Goal: Information Seeking & Learning: Learn about a topic

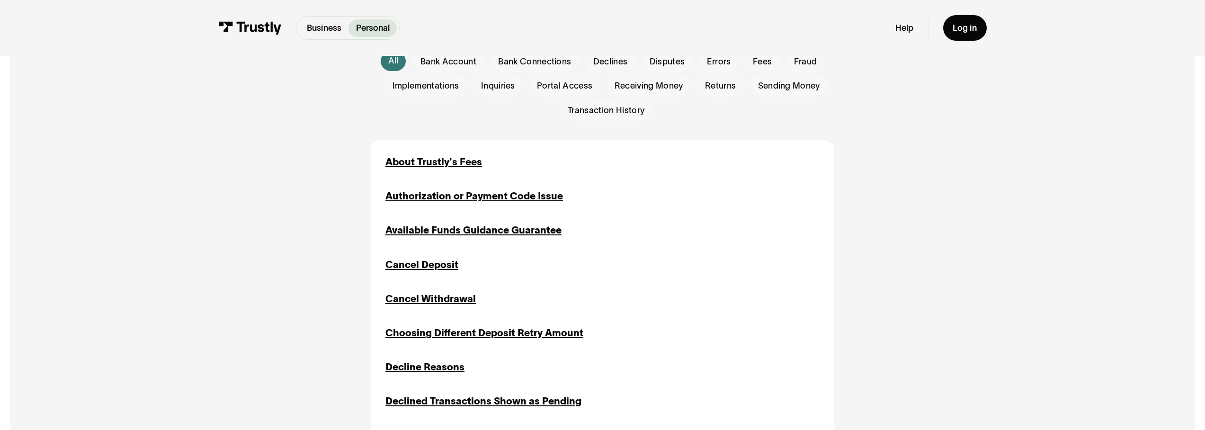
click at [501, 236] on div "Available Funds Guidance Guarantee" at bounding box center [474, 230] width 176 height 15
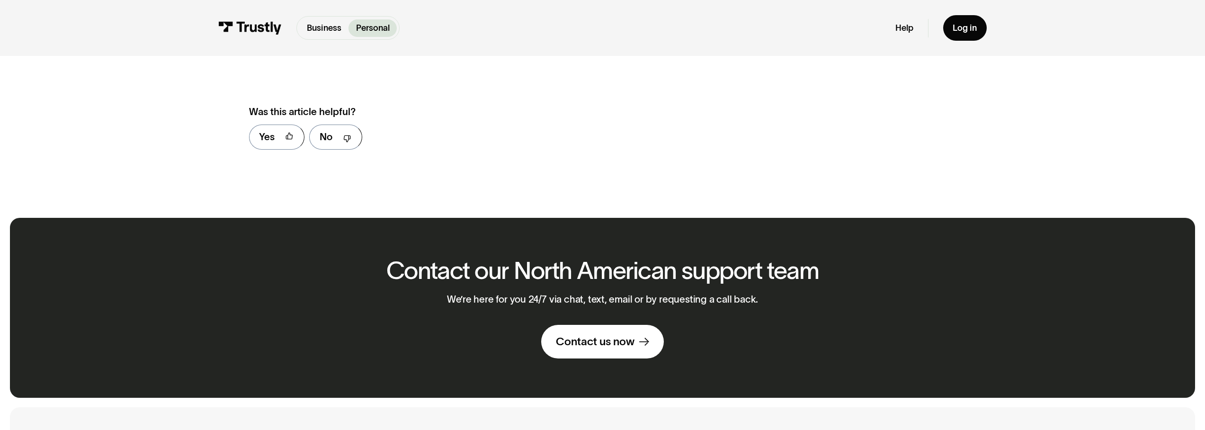
scroll to position [401, 0]
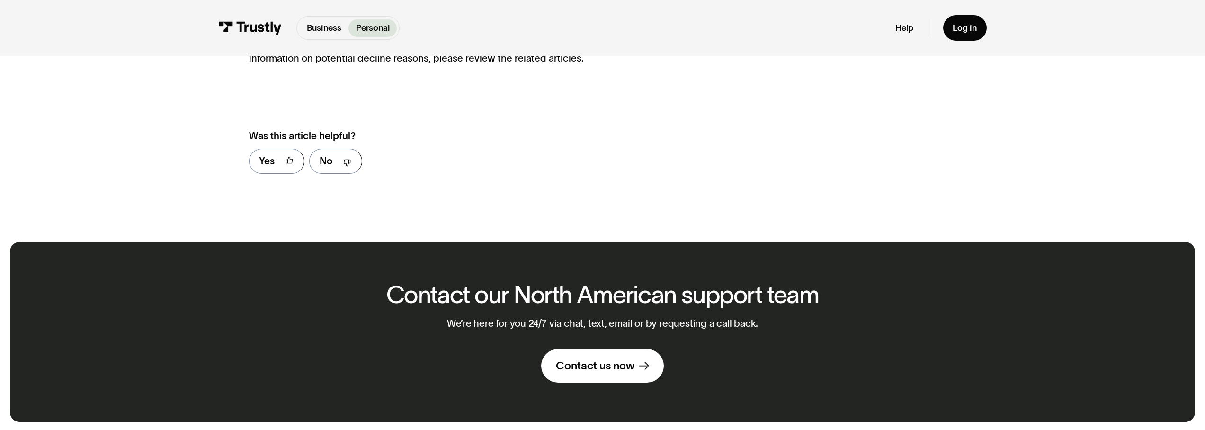
click at [279, 31] on img at bounding box center [249, 27] width 63 height 13
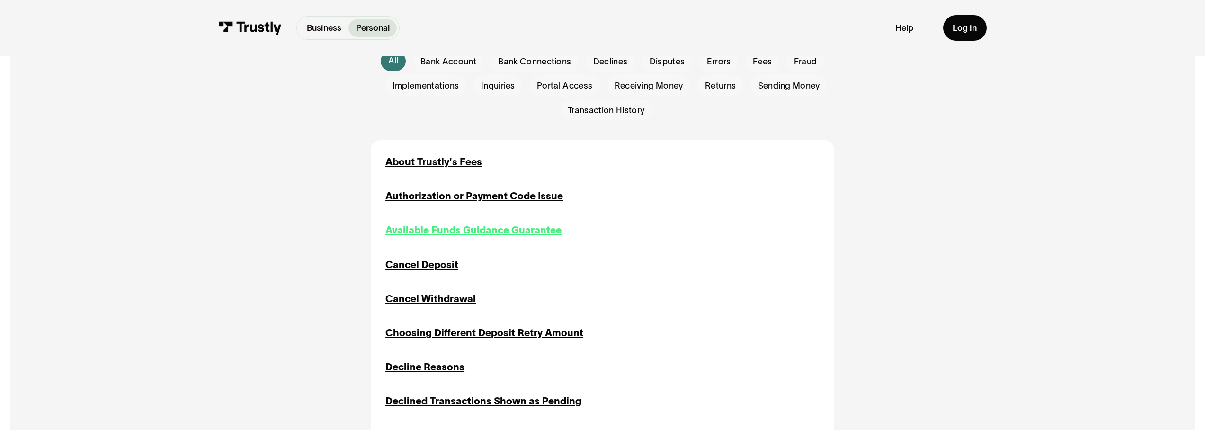
click at [448, 231] on div "Available Funds Guidance Guarantee" at bounding box center [474, 230] width 176 height 15
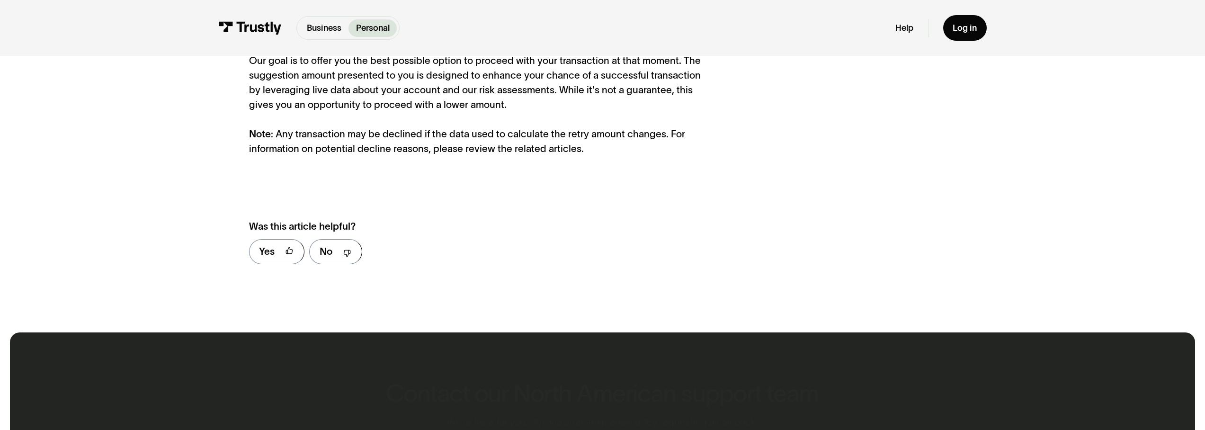
scroll to position [485, 0]
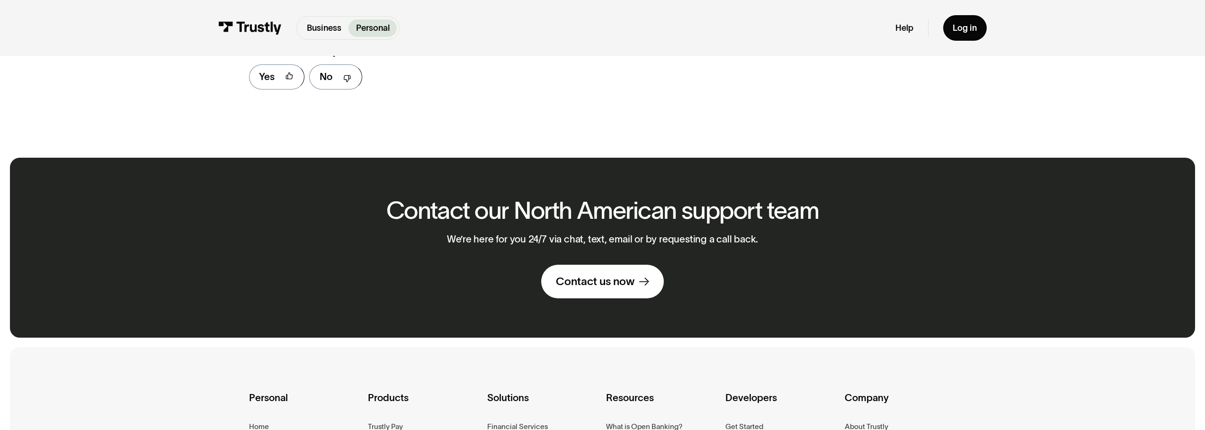
click at [271, 24] on img at bounding box center [249, 27] width 63 height 13
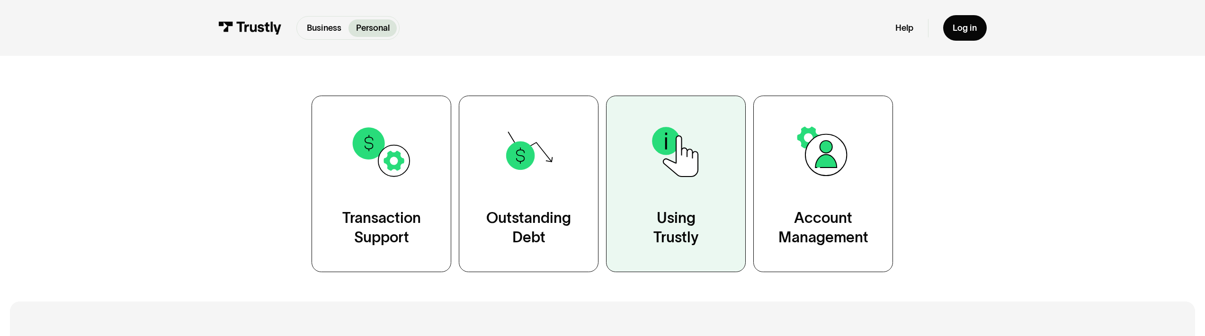
scroll to position [260, 0]
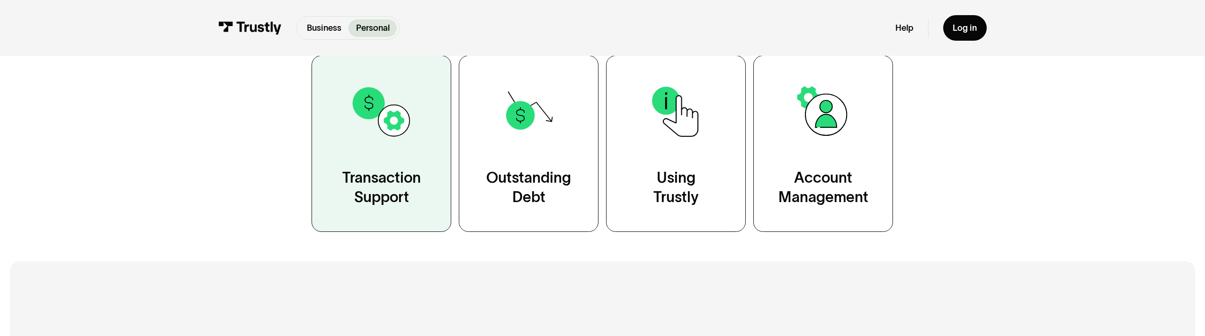
click at [384, 159] on link "Transaction Support" at bounding box center [382, 143] width 140 height 177
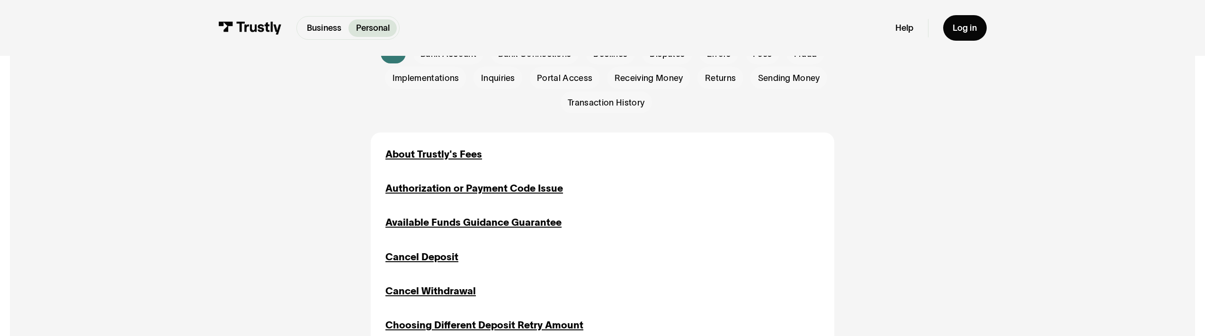
scroll to position [334, 0]
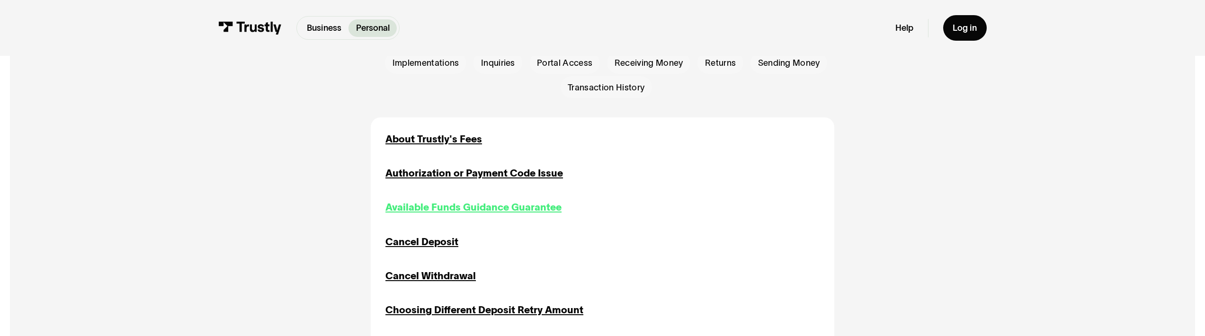
click at [435, 207] on div "Available Funds Guidance Guarantee" at bounding box center [474, 207] width 176 height 15
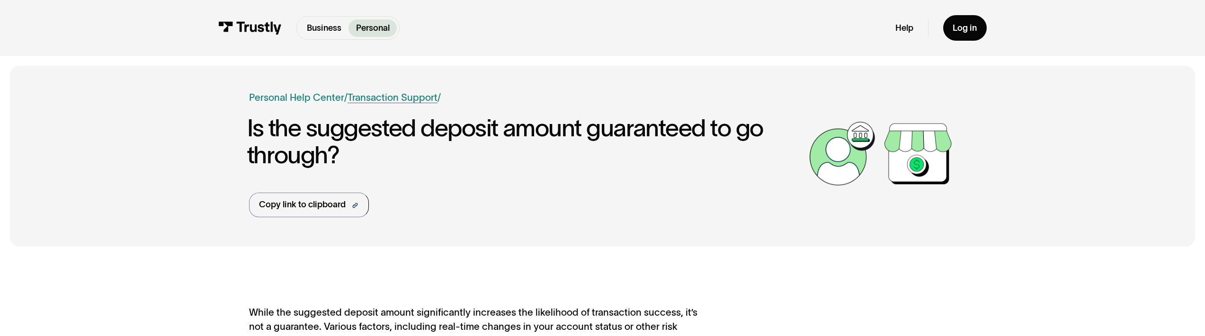
click at [373, 100] on link "Transaction Support" at bounding box center [393, 97] width 90 height 11
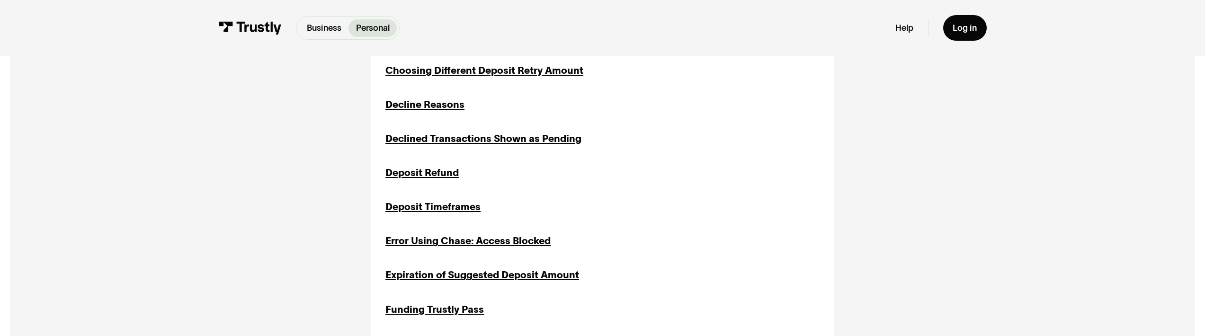
scroll to position [247, 0]
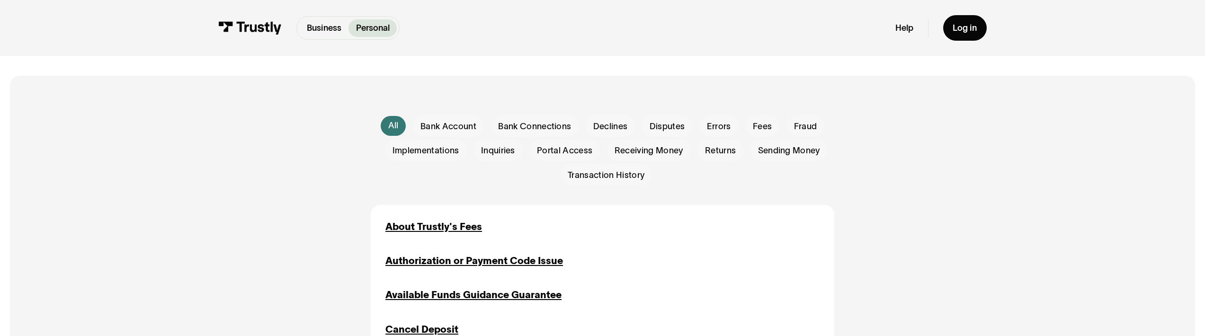
click at [424, 227] on div "About Trustly's Fees" at bounding box center [434, 227] width 97 height 15
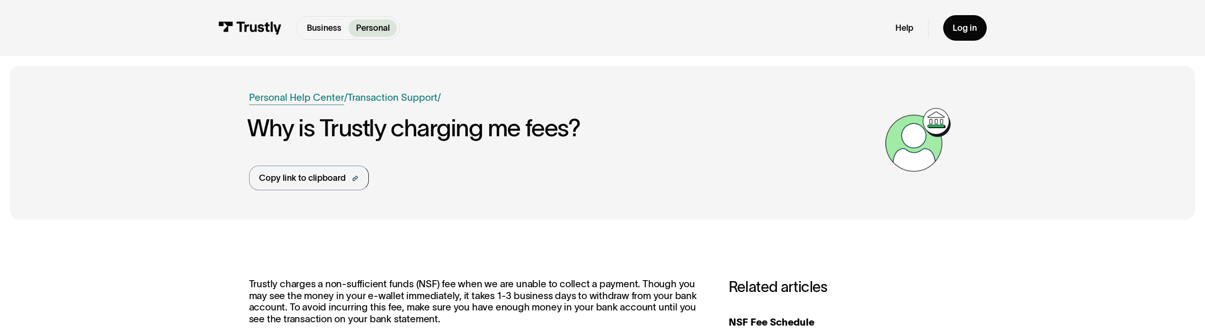
click at [287, 99] on link "Personal Help Center" at bounding box center [296, 97] width 95 height 15
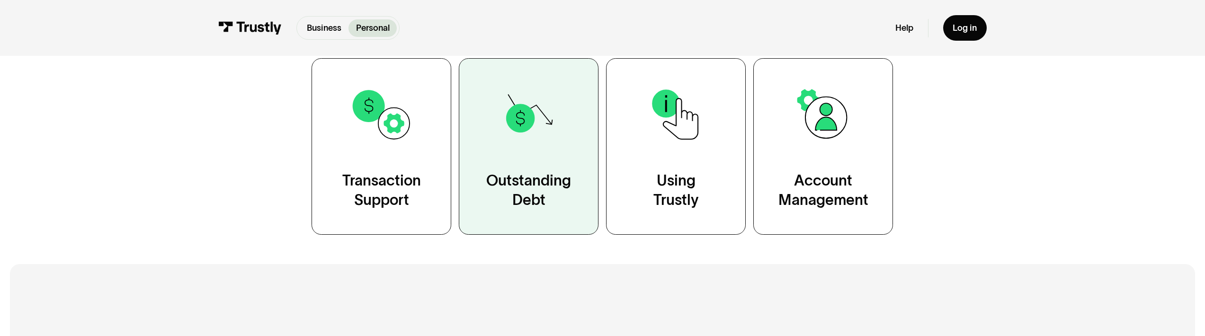
scroll to position [259, 0]
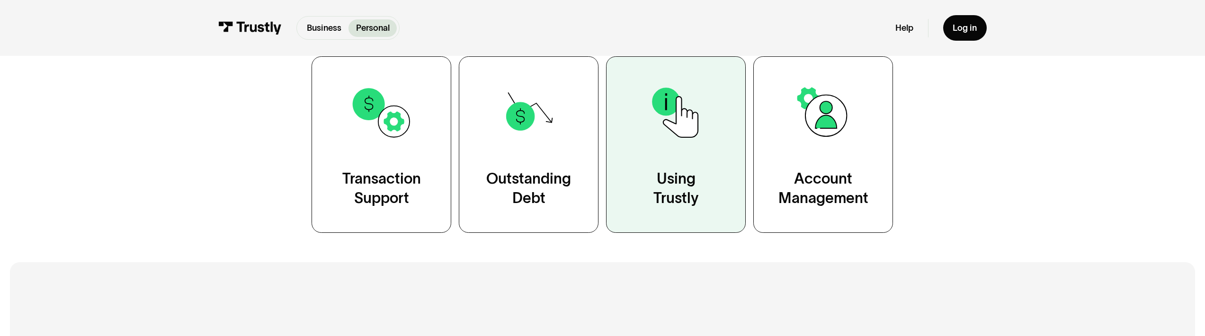
click at [642, 179] on link "Using Trustly" at bounding box center [676, 144] width 140 height 177
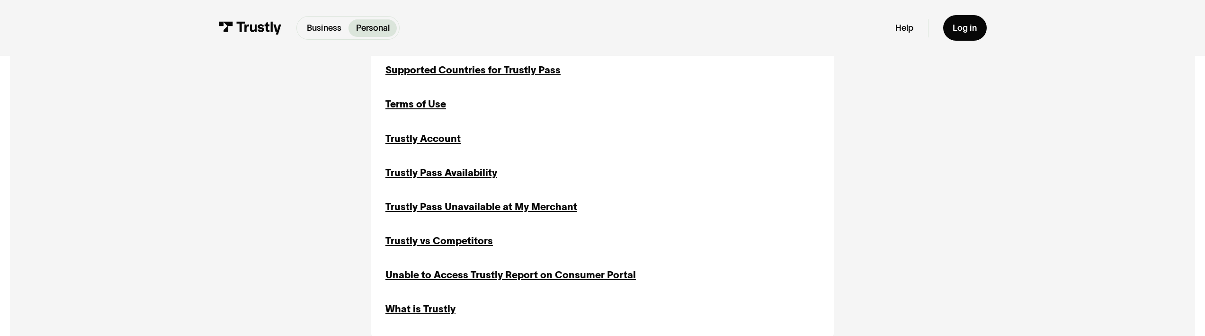
scroll to position [1183, 0]
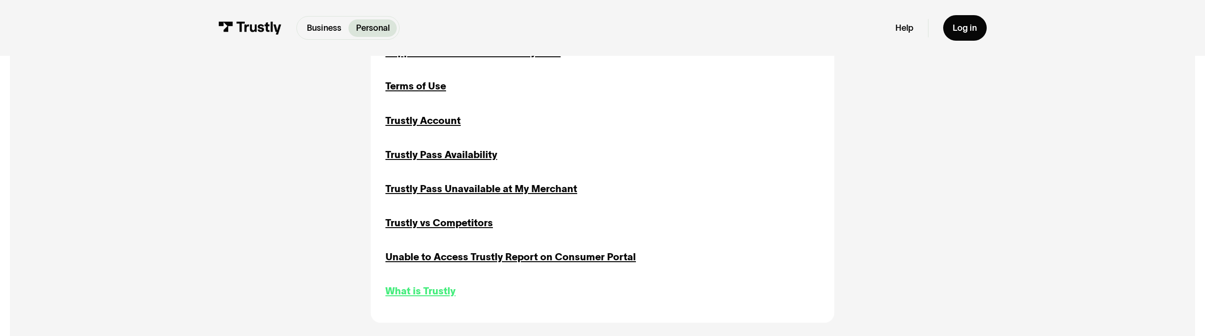
click at [435, 293] on div "What is Trustly" at bounding box center [421, 291] width 70 height 15
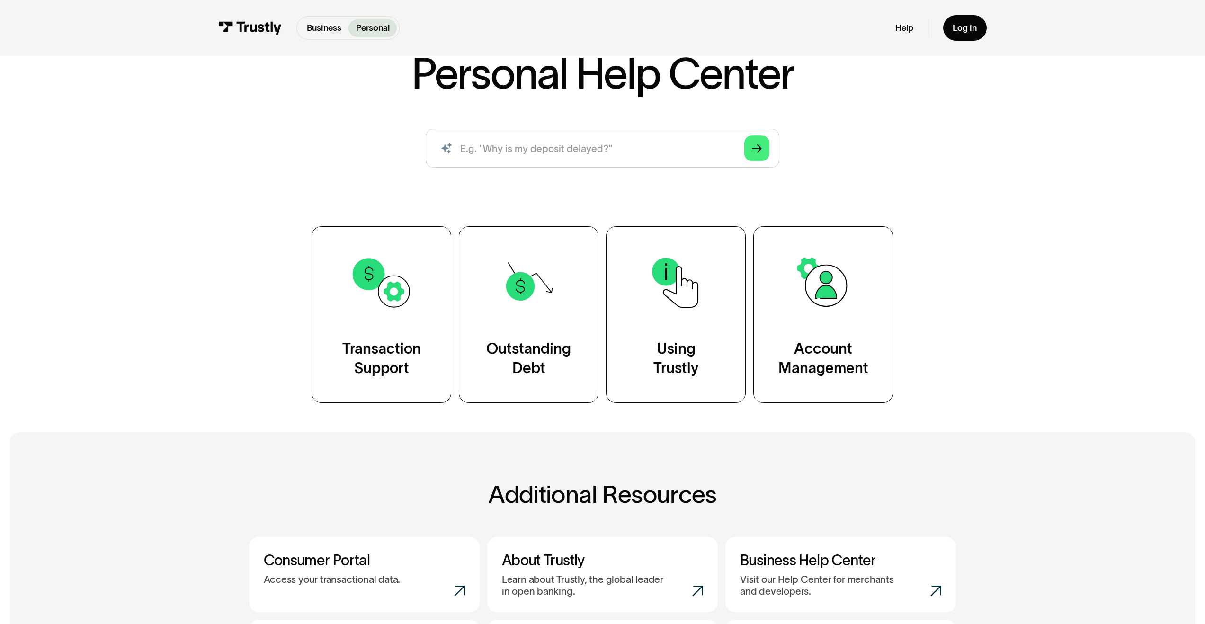
scroll to position [172, 0]
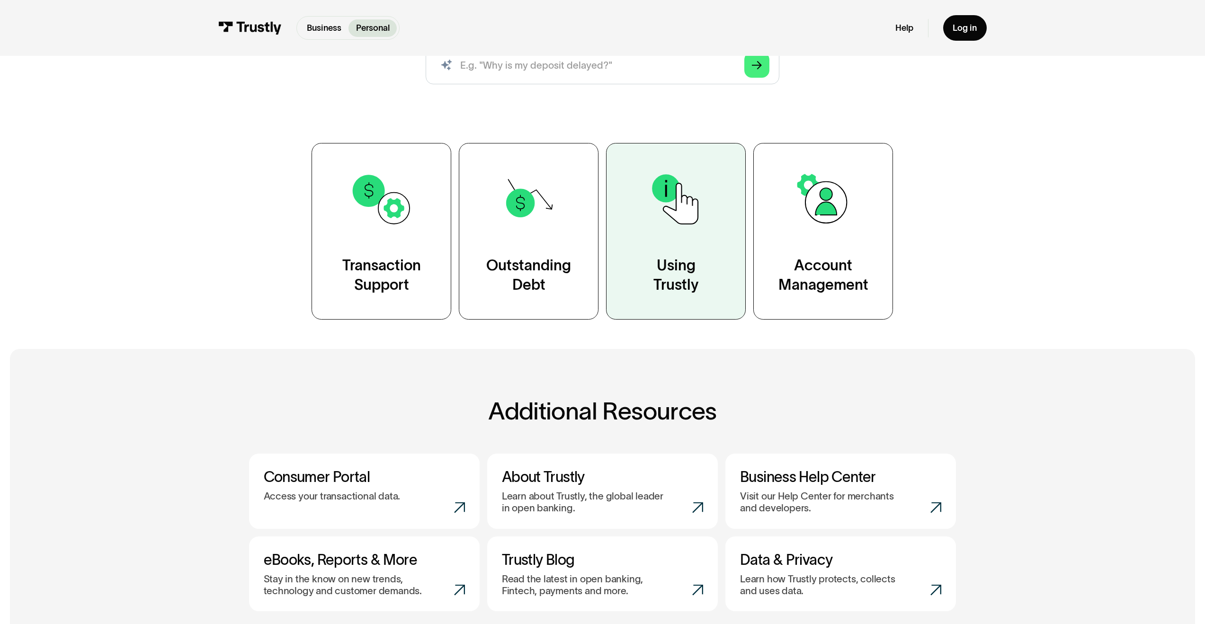
click at [679, 234] on link "Using Trustly" at bounding box center [676, 231] width 140 height 177
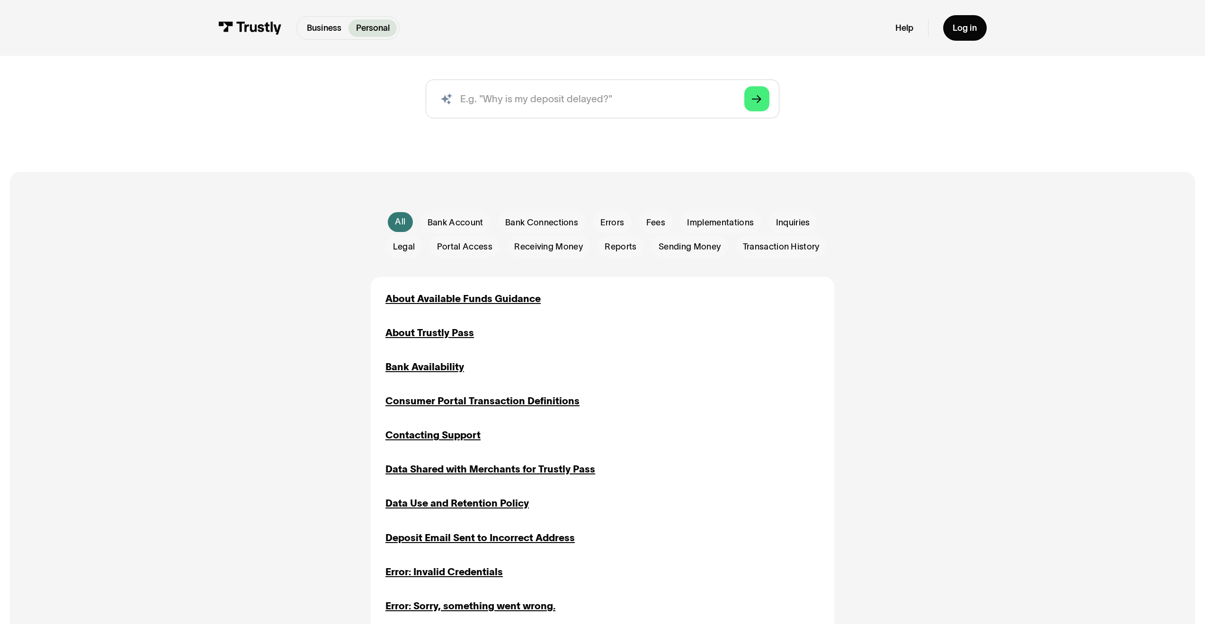
scroll to position [322, 0]
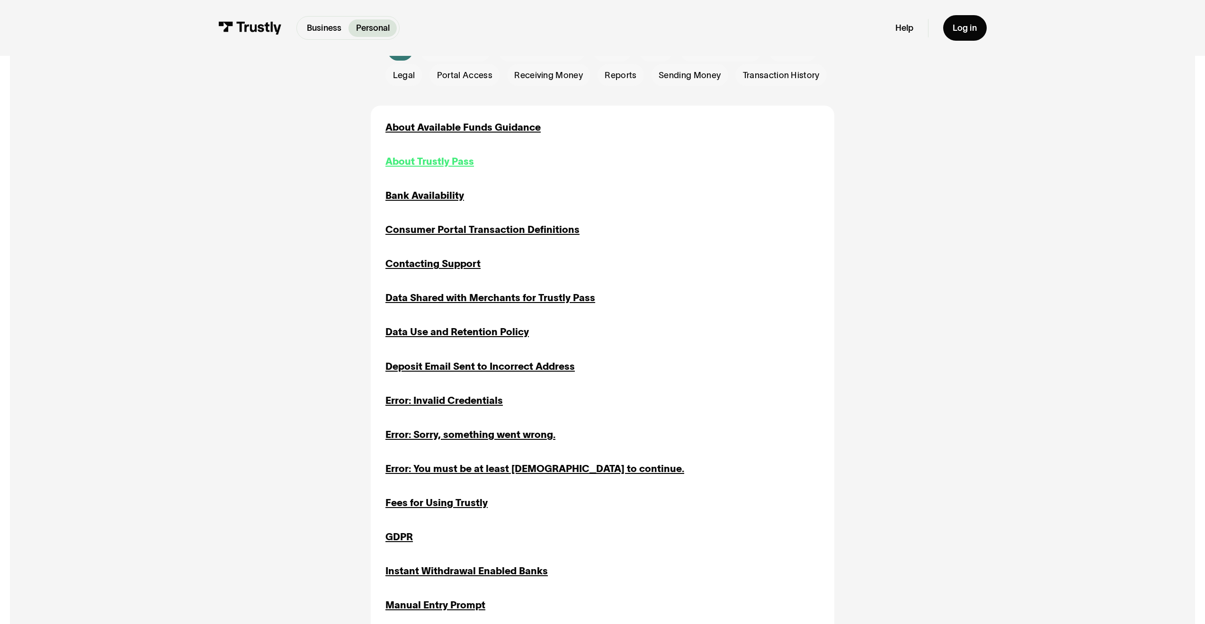
click at [454, 157] on div "About Trustly Pass" at bounding box center [430, 161] width 89 height 15
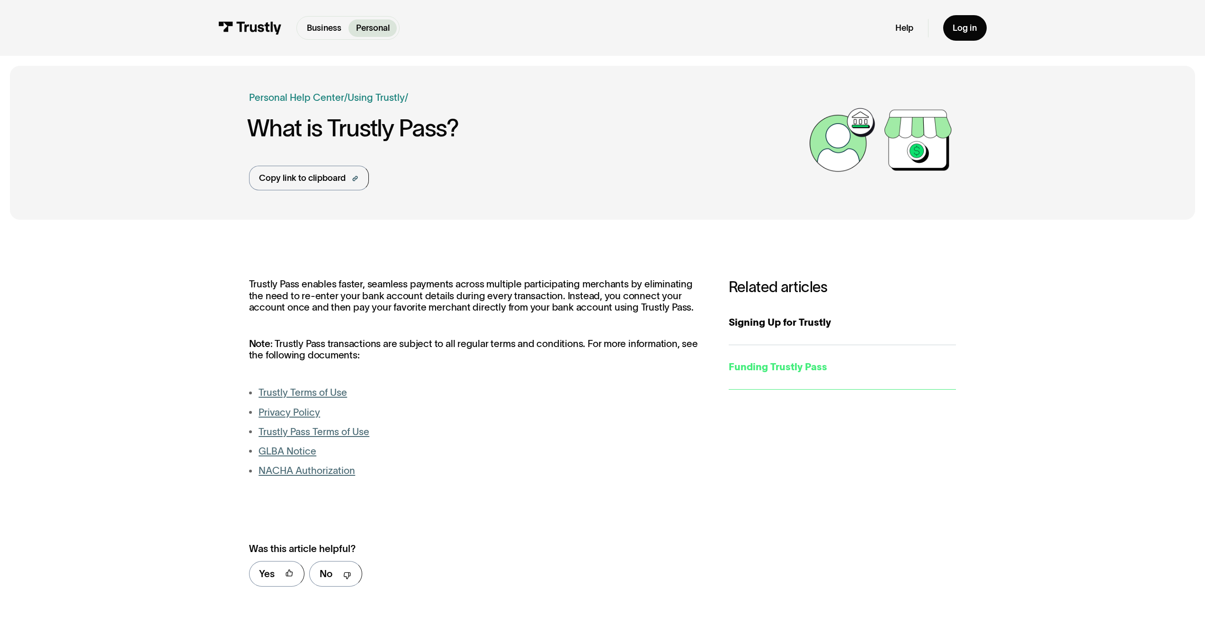
click at [768, 370] on div "Funding Trustly Pass" at bounding box center [843, 367] width 228 height 15
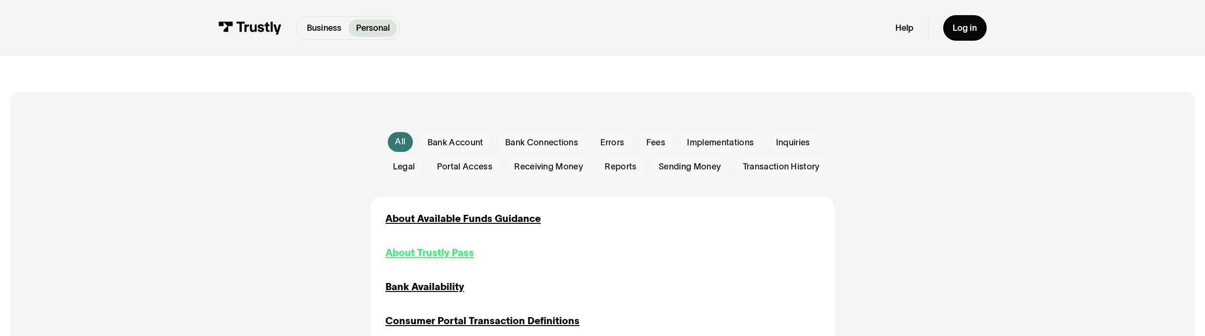
scroll to position [237, 0]
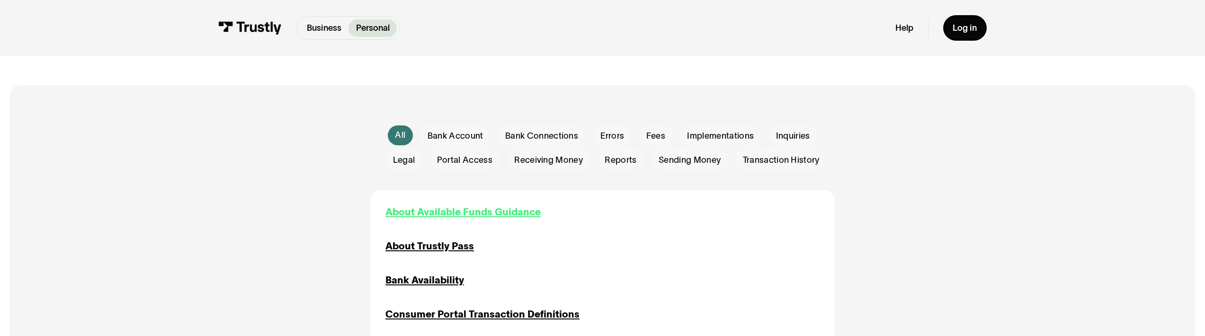
click at [461, 214] on div "About Available Funds Guidance" at bounding box center [463, 212] width 155 height 15
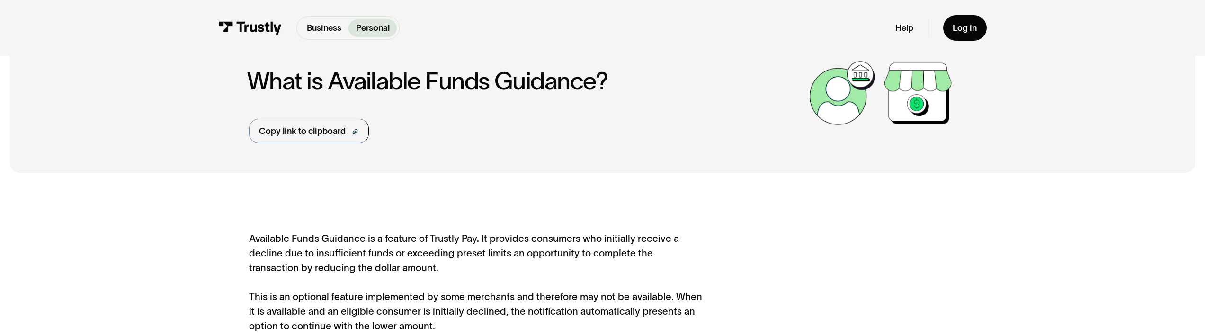
scroll to position [46, 0]
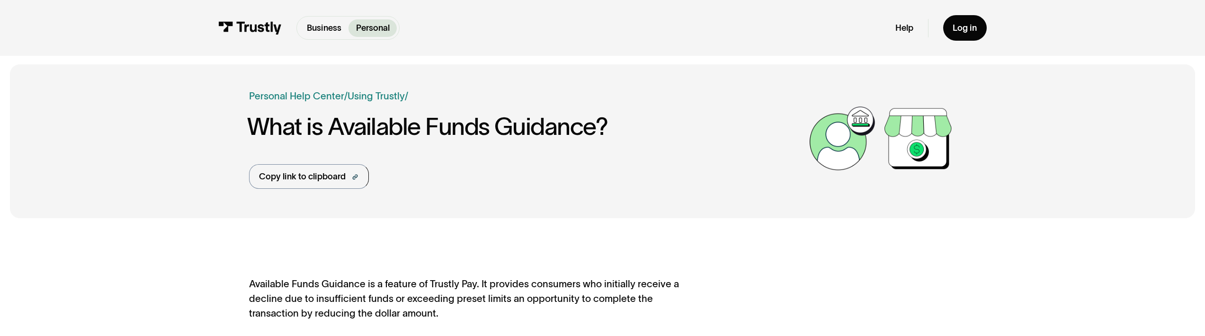
scroll to position [0, 0]
click at [324, 99] on link "Personal Help Center" at bounding box center [296, 97] width 95 height 15
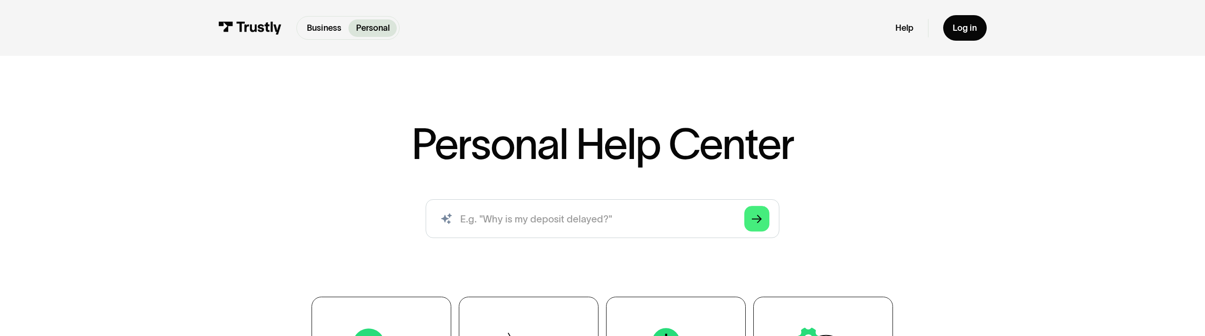
scroll to position [157, 0]
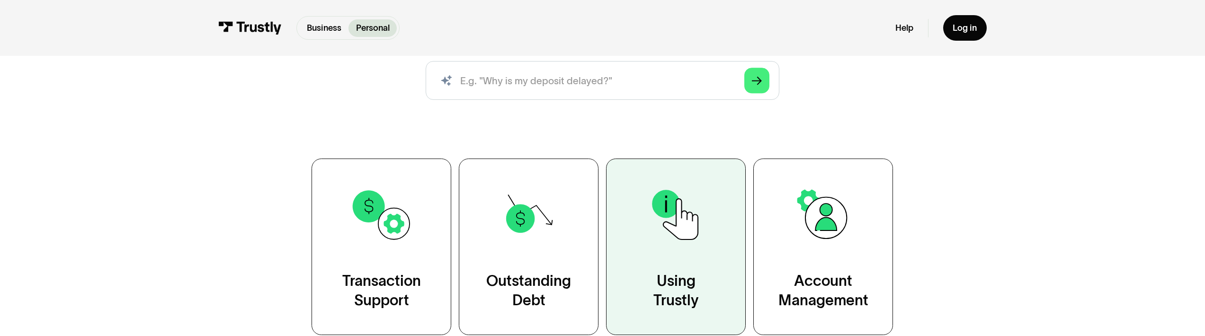
click at [633, 221] on link "Using Trustly" at bounding box center [676, 247] width 140 height 177
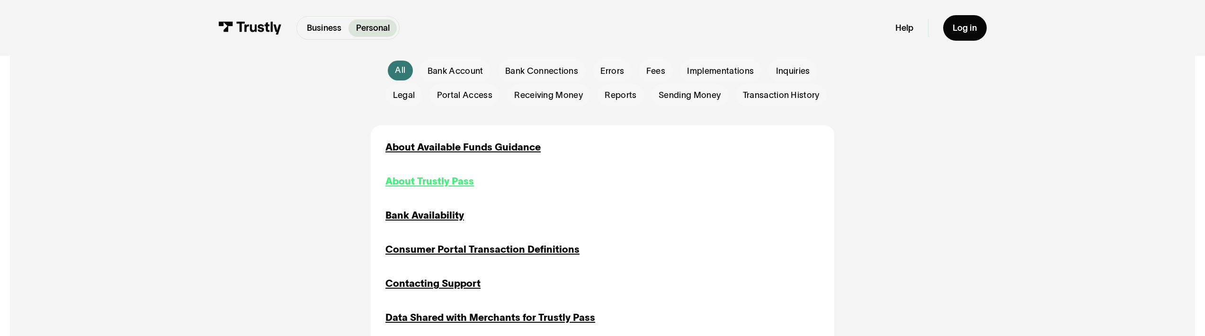
click at [435, 179] on div "About Trustly Pass" at bounding box center [430, 181] width 89 height 15
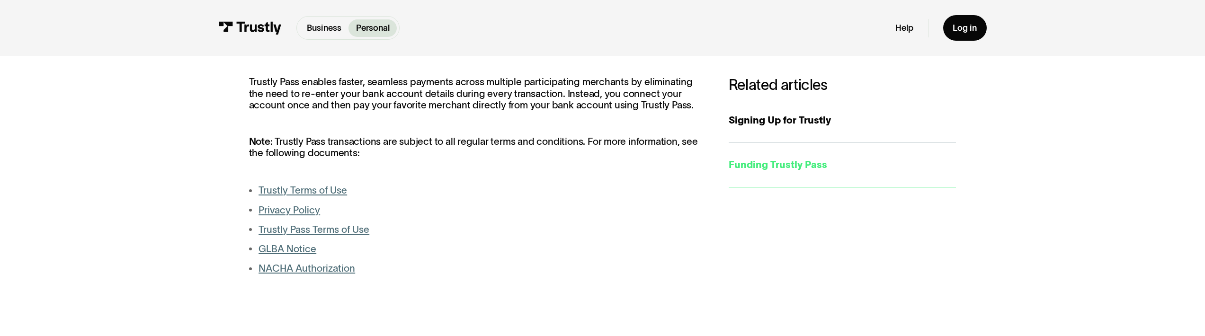
scroll to position [204, 0]
click at [806, 160] on div "Funding Trustly Pass" at bounding box center [843, 163] width 228 height 15
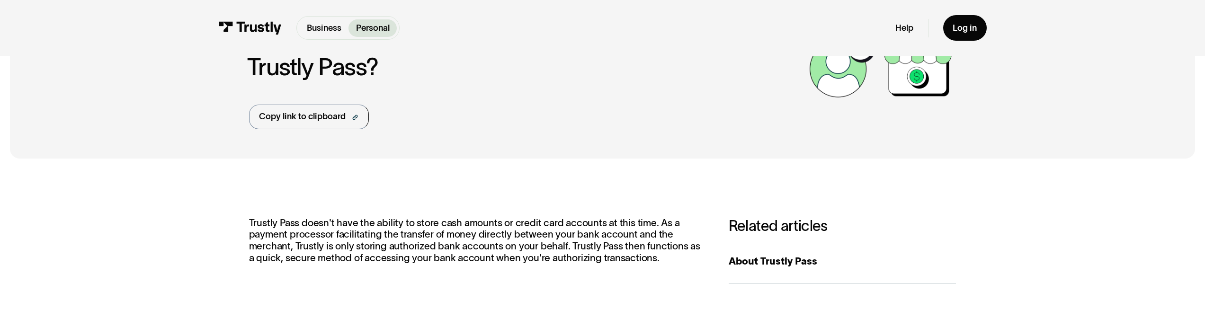
scroll to position [184, 0]
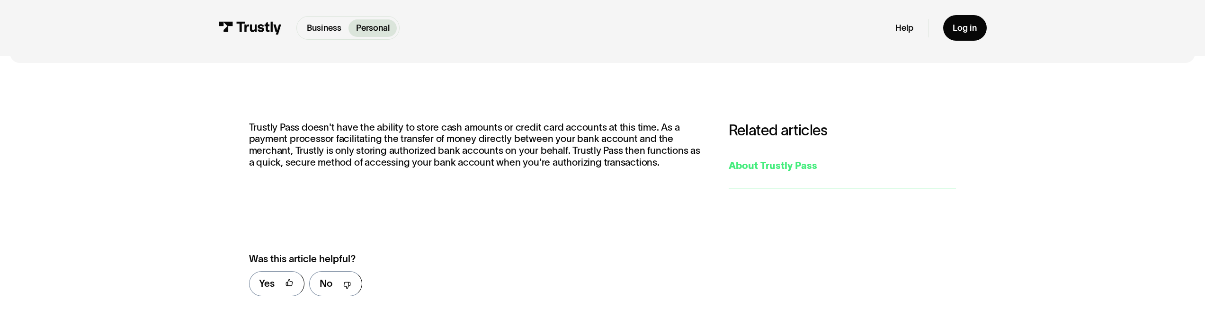
click at [786, 173] on div "About Trustly Pass" at bounding box center [843, 166] width 228 height 15
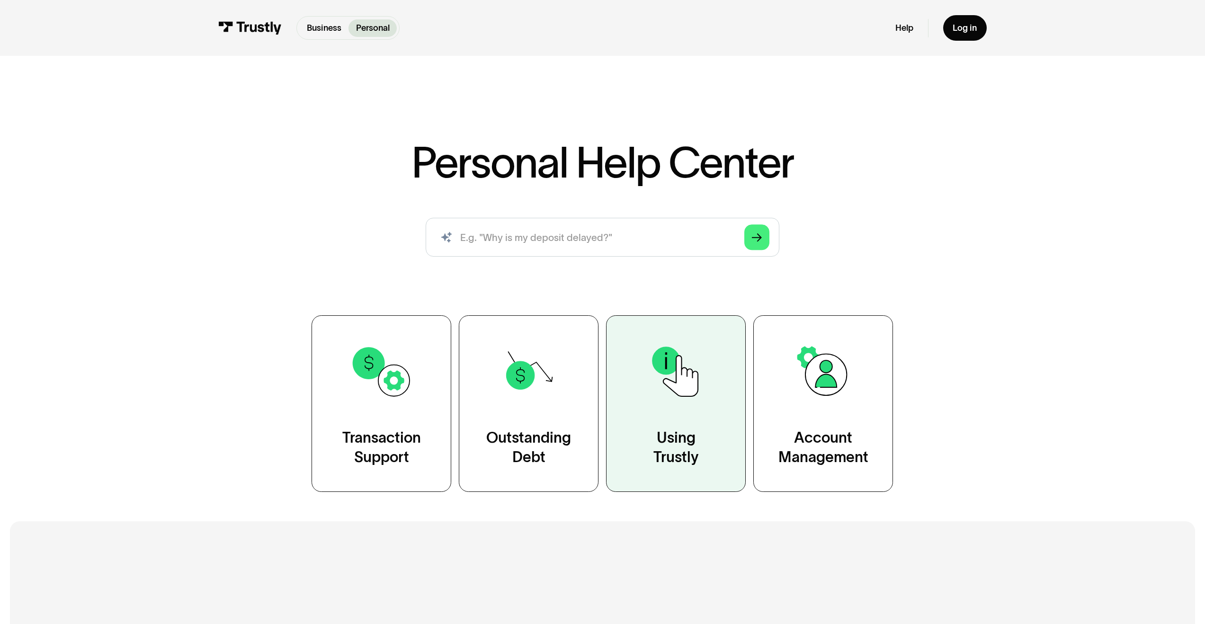
click at [689, 431] on div "Using Trustly" at bounding box center [676, 447] width 45 height 39
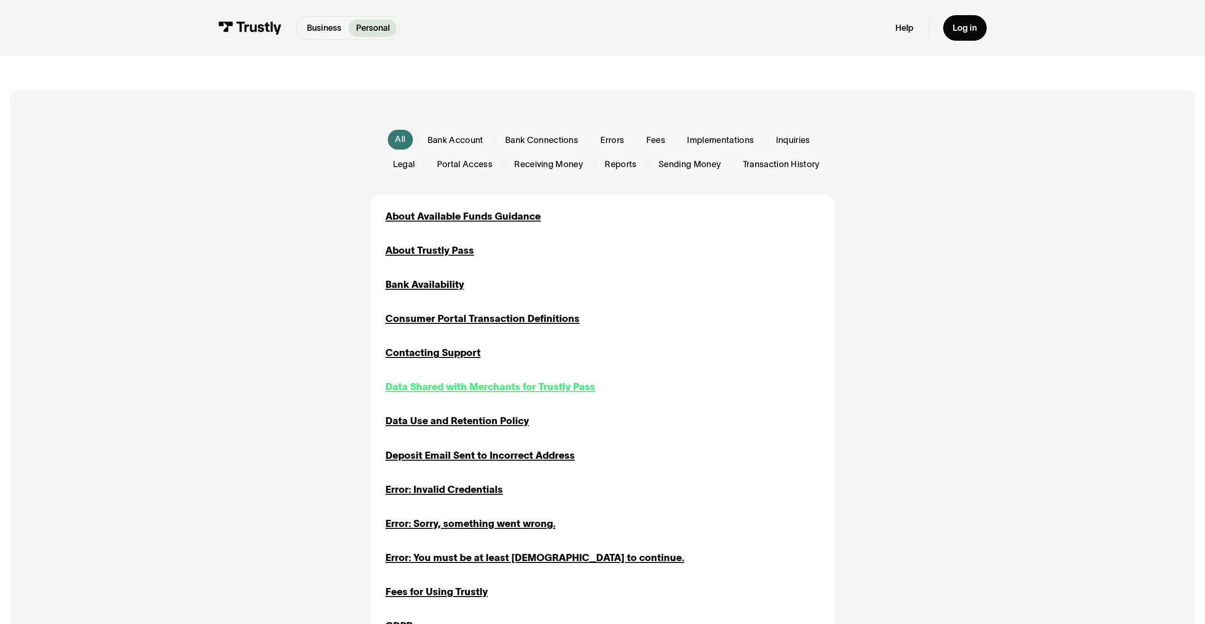
scroll to position [265, 0]
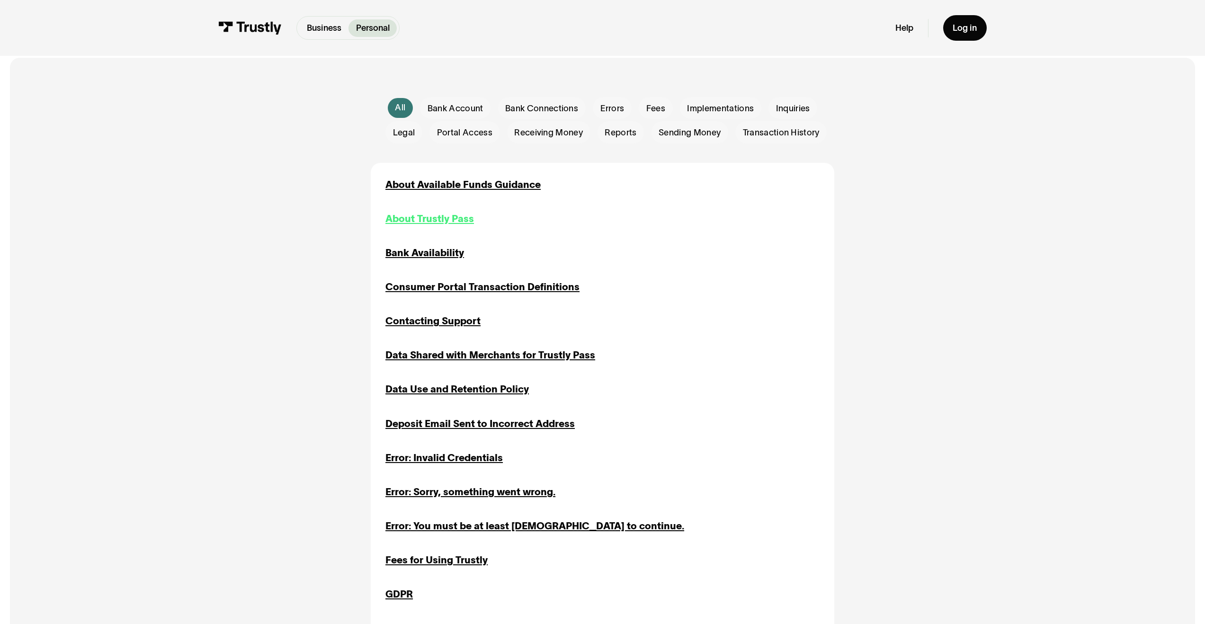
click at [464, 216] on div "About Trustly Pass" at bounding box center [430, 219] width 89 height 15
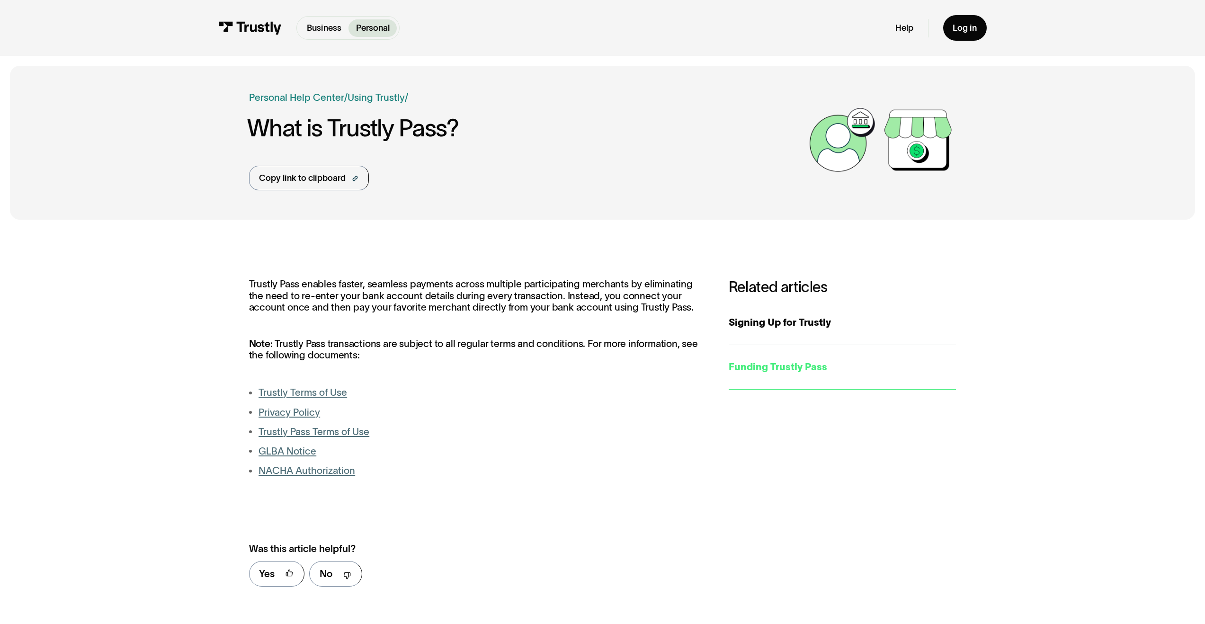
click at [756, 371] on div "Funding Trustly Pass" at bounding box center [843, 367] width 228 height 15
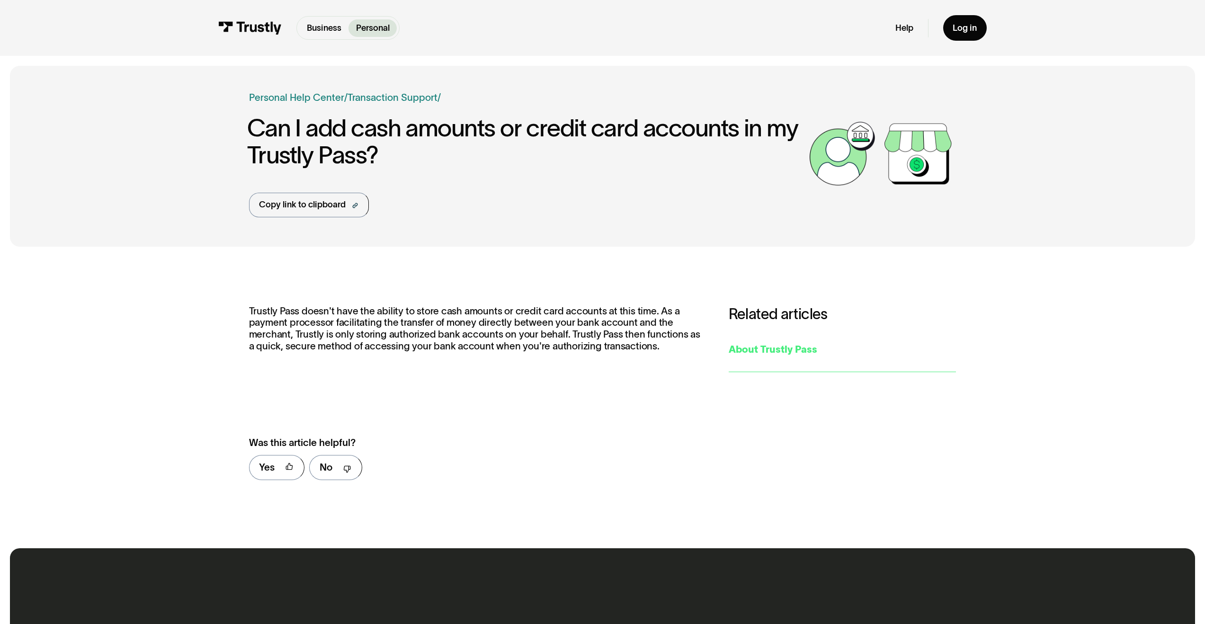
click at [761, 353] on div "About Trustly Pass" at bounding box center [843, 349] width 228 height 15
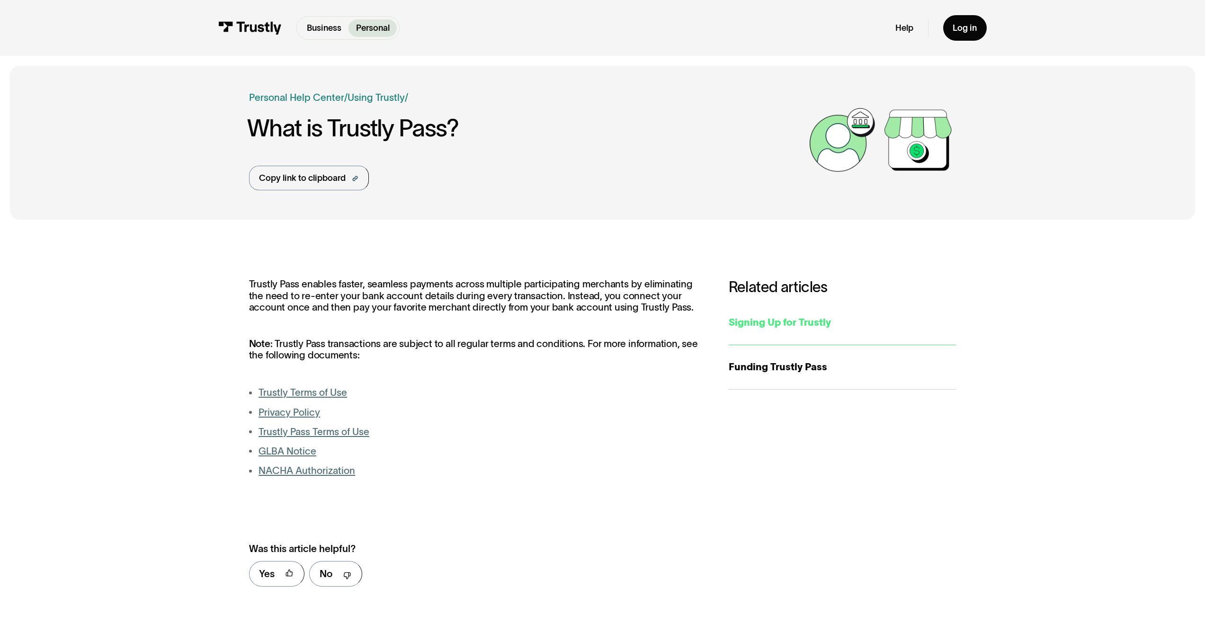
click at [818, 322] on div "Signing Up for Trustly" at bounding box center [843, 322] width 228 height 15
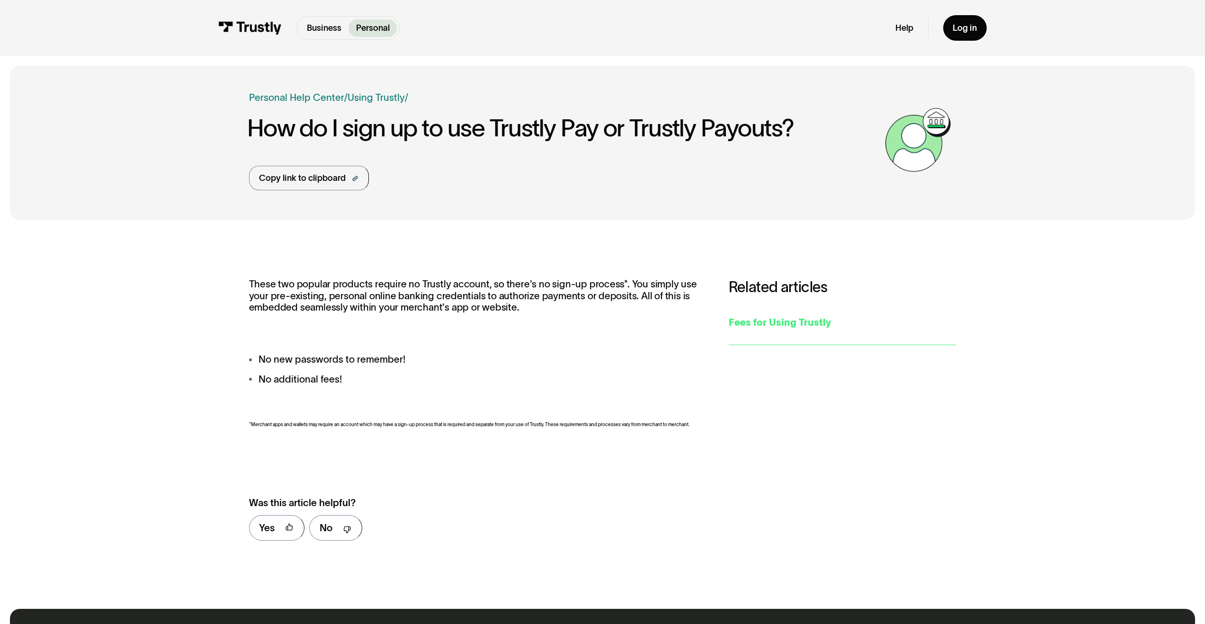
click at [750, 320] on div "Fees for Using Trustly" at bounding box center [843, 322] width 228 height 15
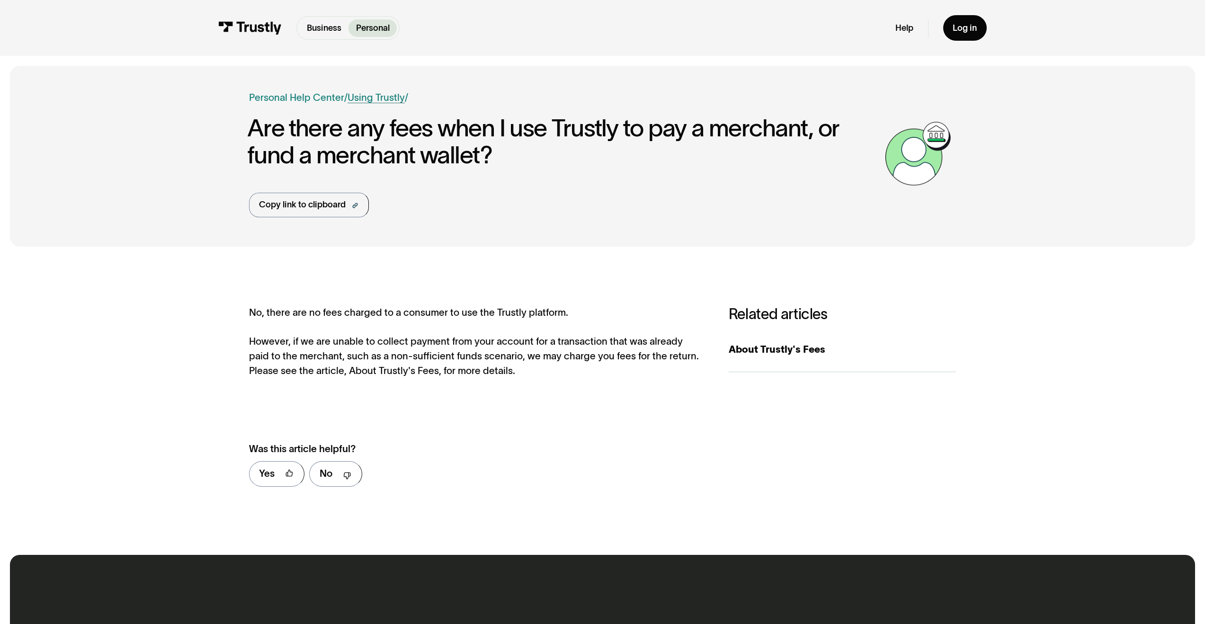
click at [374, 99] on link "Using Trustly" at bounding box center [376, 97] width 57 height 11
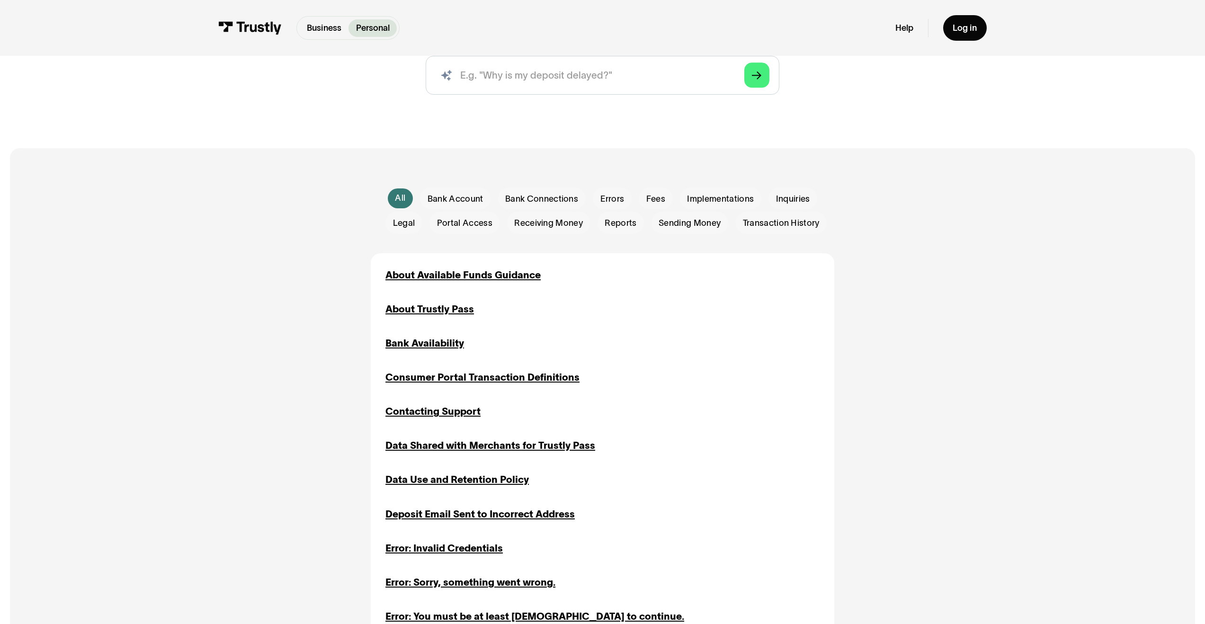
scroll to position [454, 0]
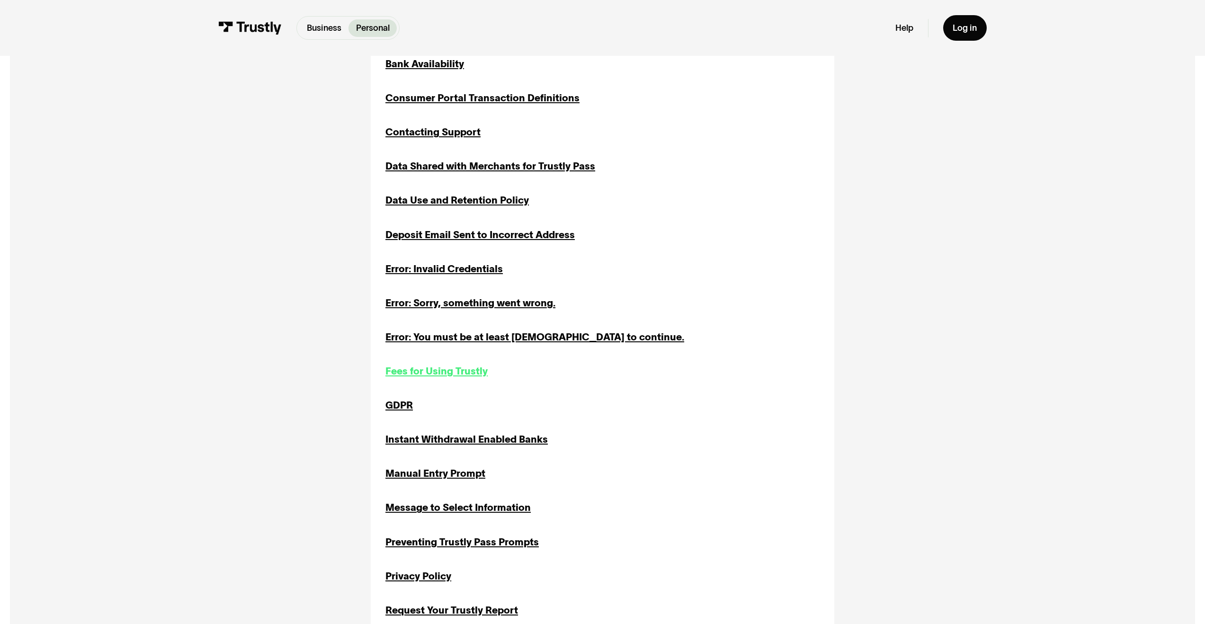
click at [475, 369] on div "Fees for Using Trustly" at bounding box center [437, 371] width 102 height 15
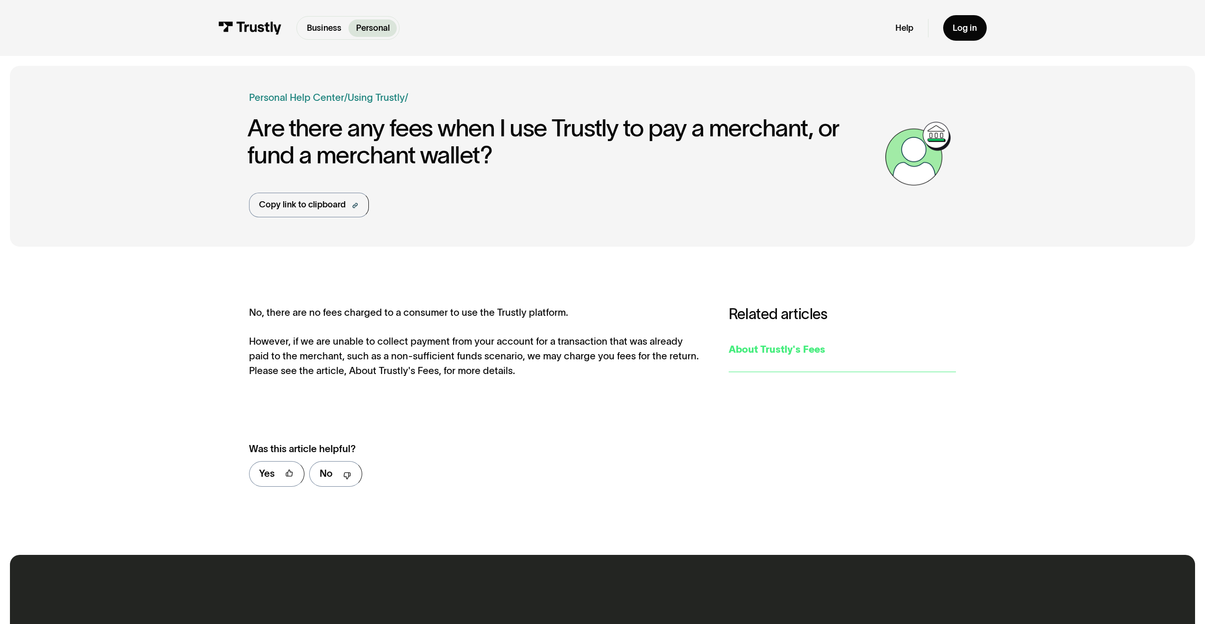
click at [771, 361] on link "About Trustly's Fees" at bounding box center [843, 350] width 228 height 45
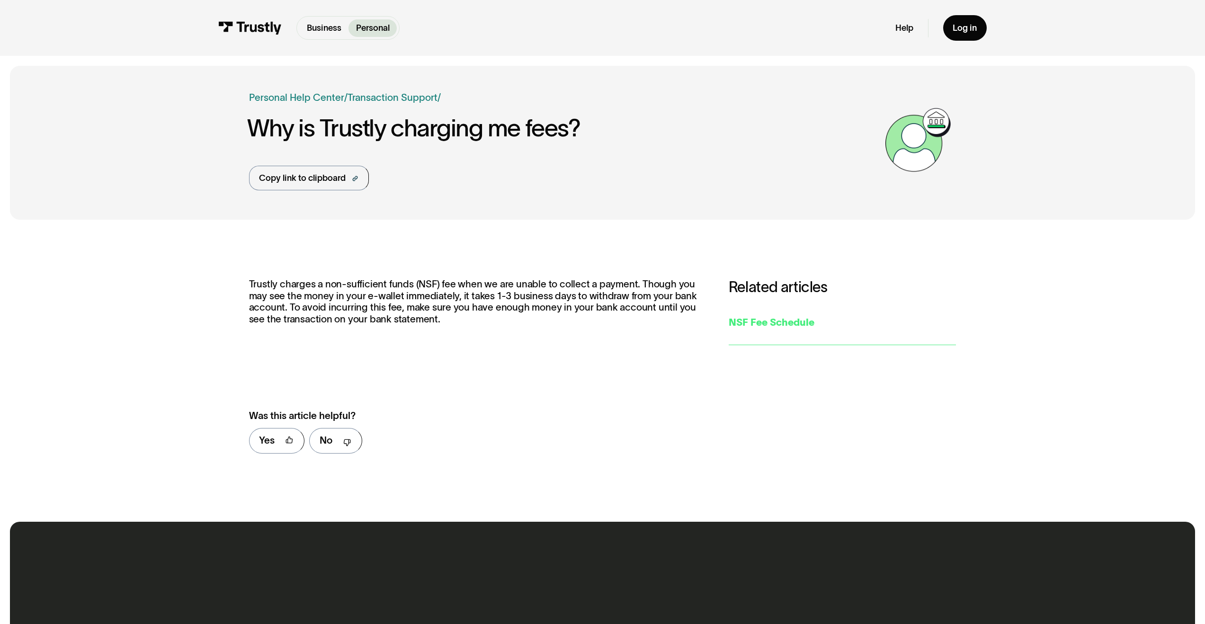
click at [799, 334] on link "NSF Fee Schedule" at bounding box center [843, 323] width 228 height 45
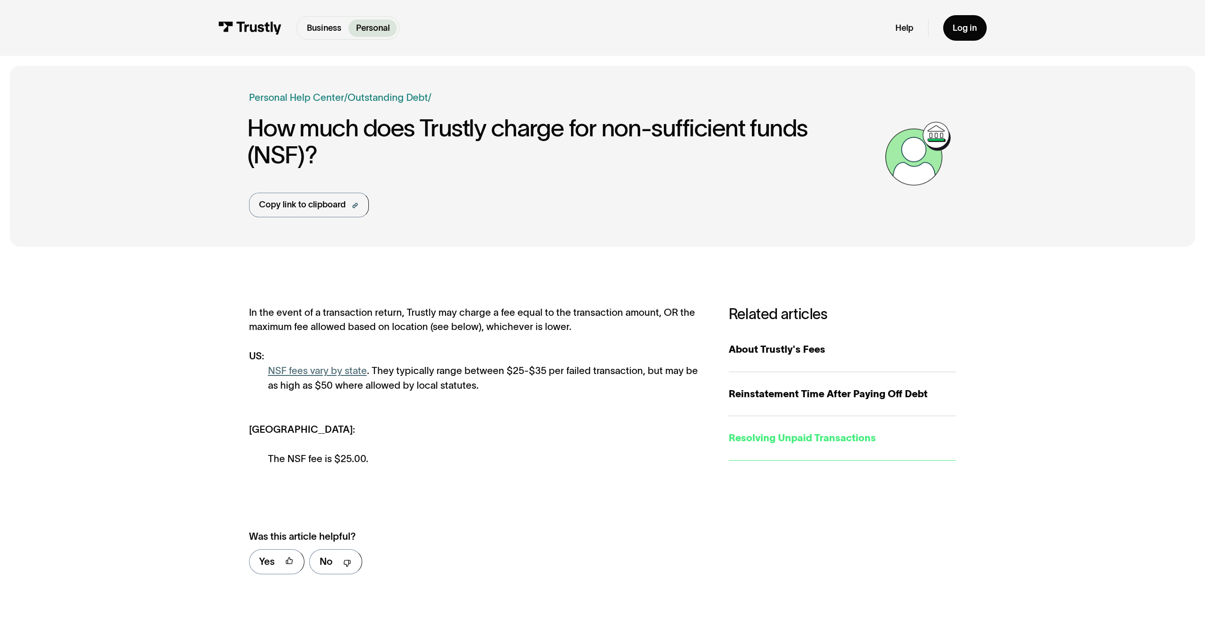
click at [800, 432] on div "Resolving Unpaid Transactions" at bounding box center [843, 438] width 228 height 15
